Goal: Task Accomplishment & Management: Manage account settings

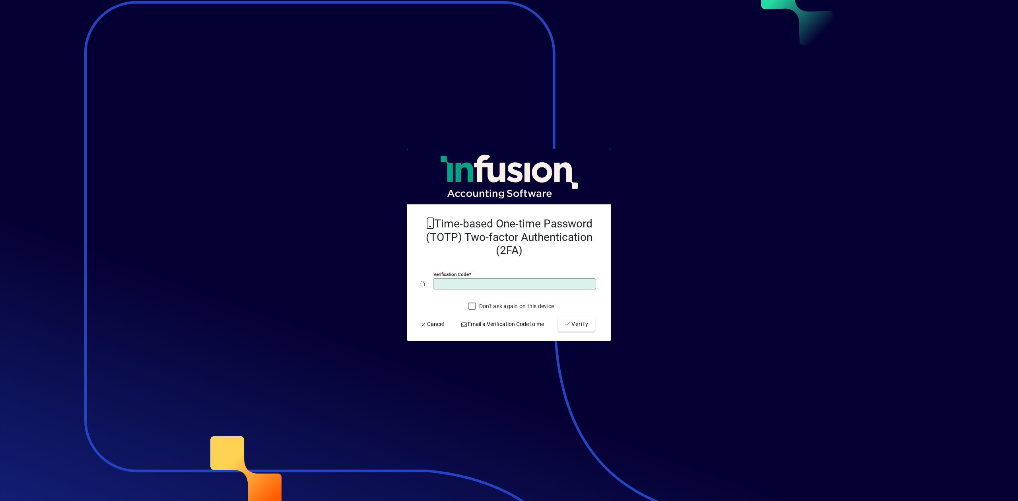
type input "******"
click at [558, 317] on button "Verify" at bounding box center [576, 324] width 37 height 14
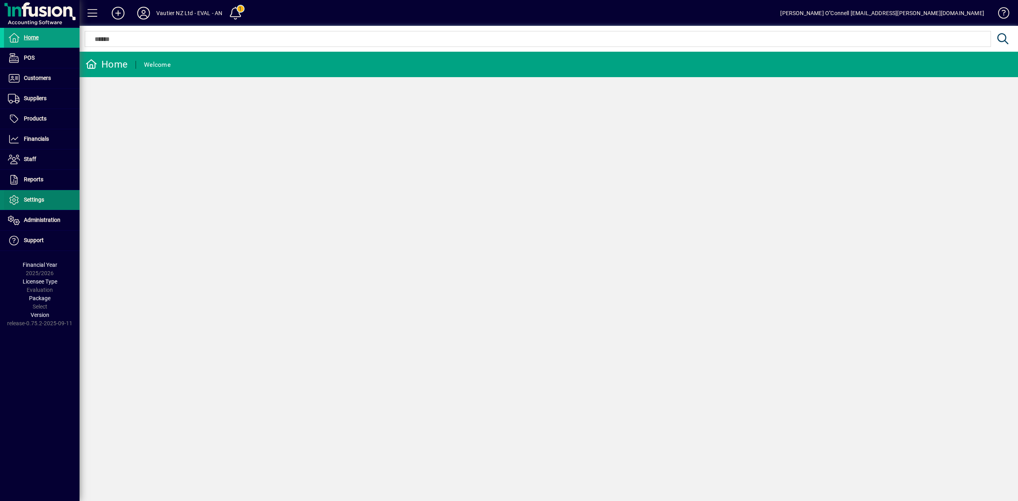
click at [40, 199] on span "Settings" at bounding box center [34, 199] width 20 height 6
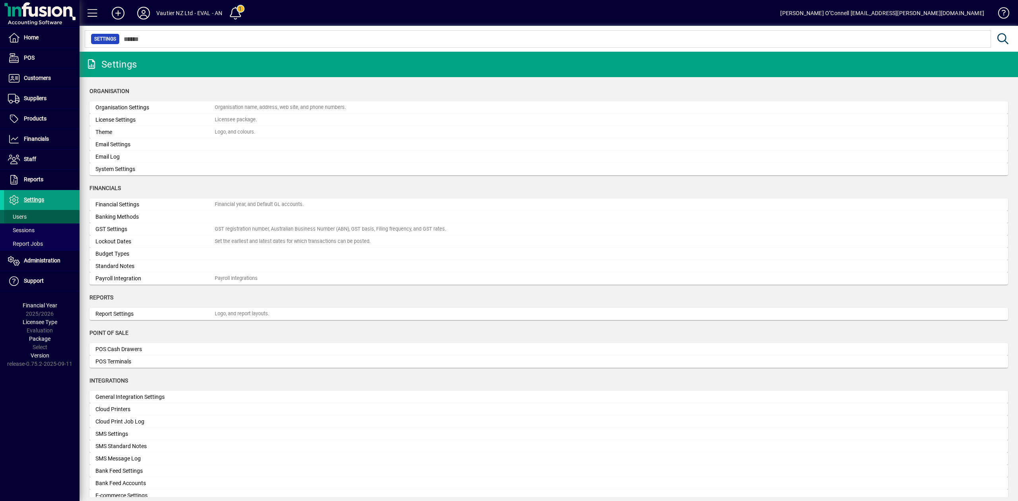
click at [27, 215] on span at bounding box center [42, 216] width 76 height 19
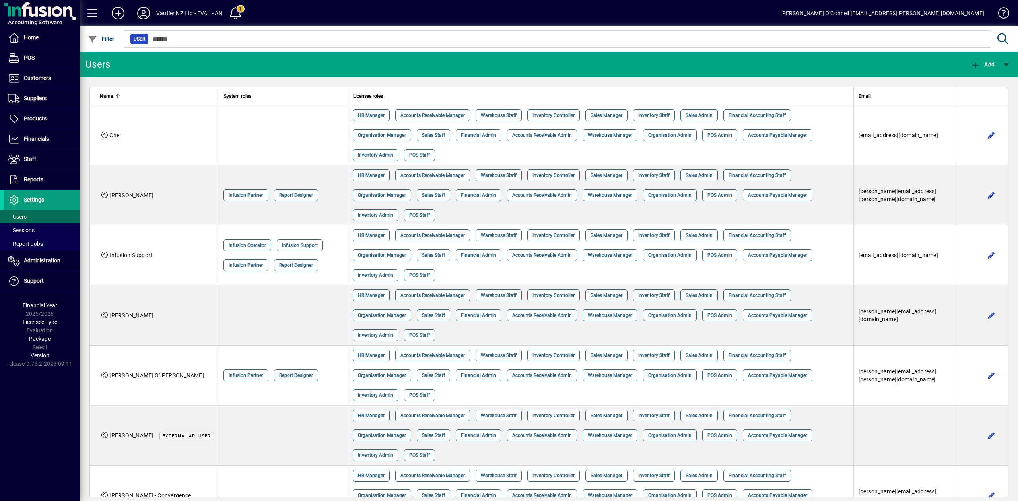
click at [148, 8] on icon at bounding box center [144, 13] width 16 height 13
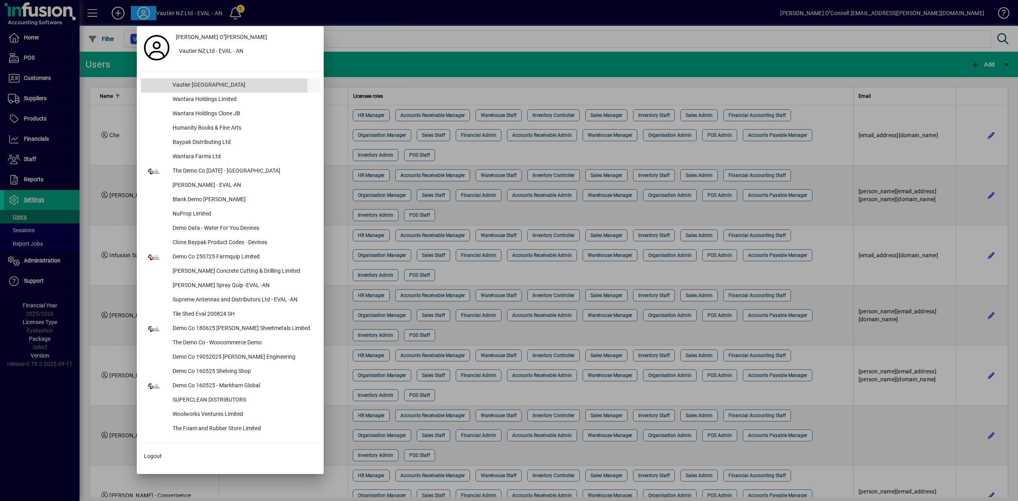
click at [189, 85] on div "Vautier [GEOGRAPHIC_DATA]" at bounding box center [243, 85] width 154 height 14
